Goal: Browse casually: Explore the website without a specific task or goal

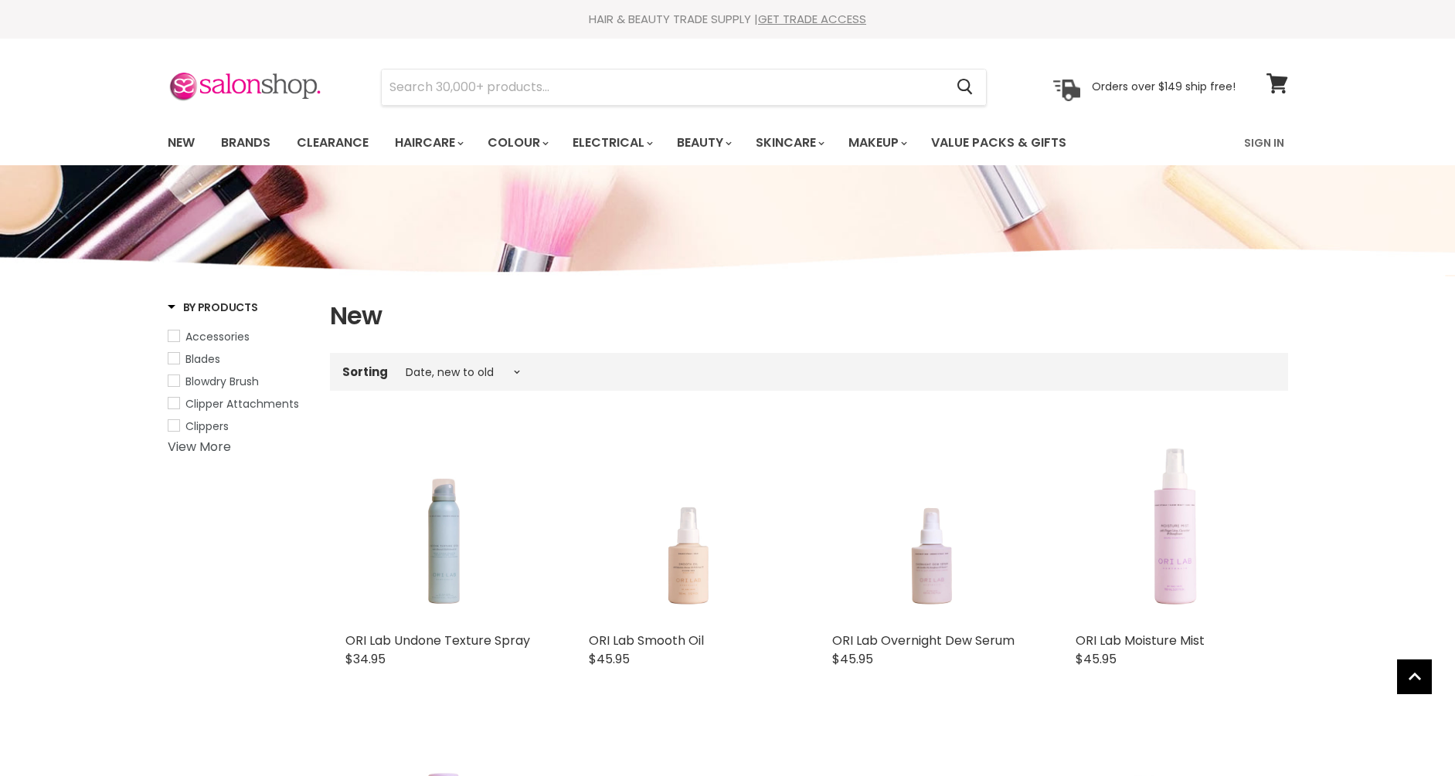
select select "created-descending"
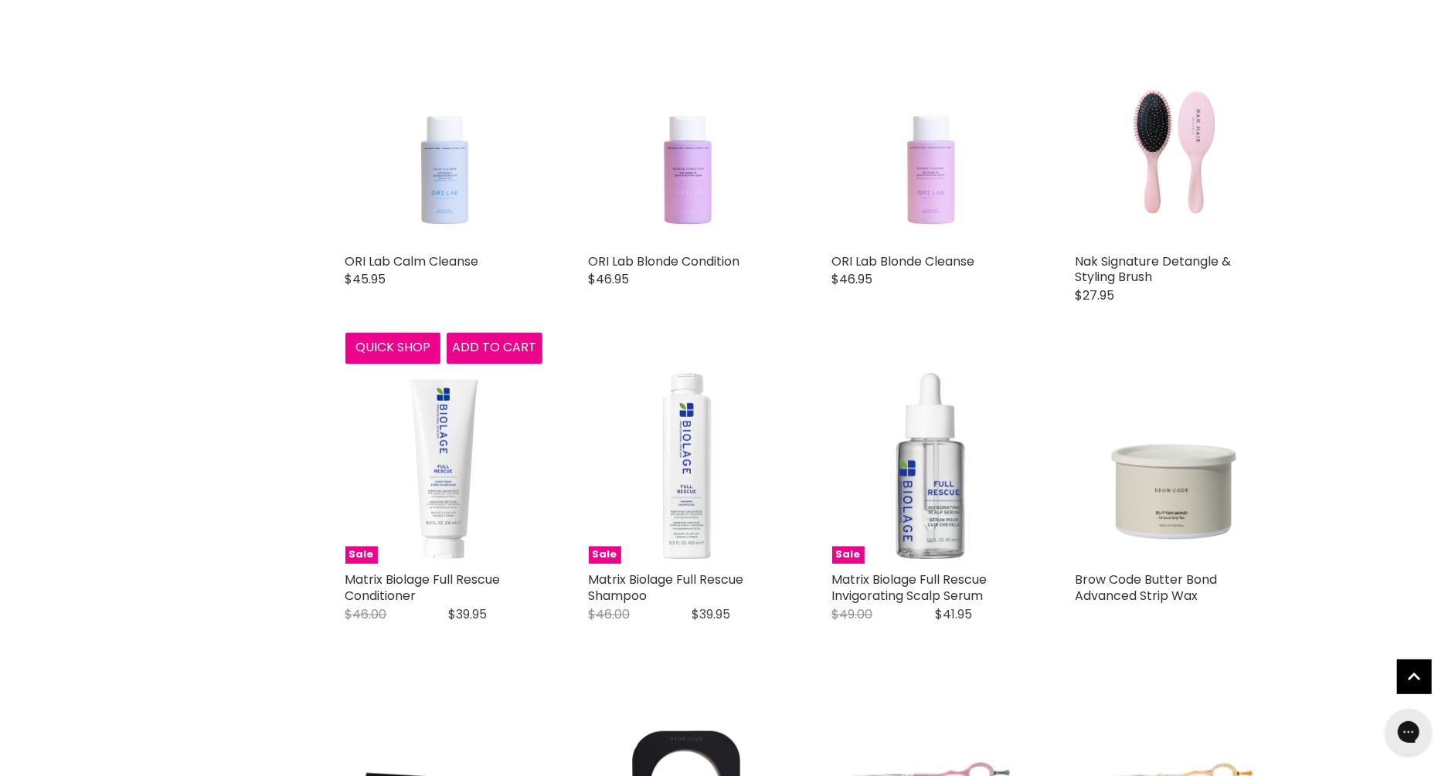
scroll to position [1908, 0]
